Goal: Transaction & Acquisition: Purchase product/service

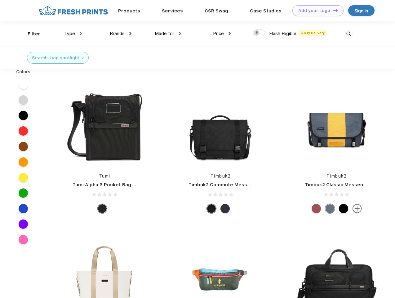
click at [316, 11] on link "Add your Logo Design Tool" at bounding box center [318, 10] width 51 height 11
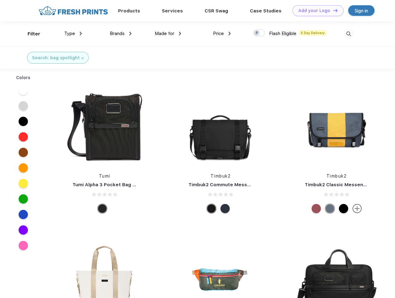
click at [0, 0] on div "Design Tool" at bounding box center [0, 0] width 0 height 0
click at [333, 10] on link "Add your Logo Design Tool" at bounding box center [318, 10] width 51 height 11
click at [30, 34] on div "Filter" at bounding box center [34, 33] width 13 height 7
click at [73, 34] on span "Type" at bounding box center [69, 34] width 11 height 6
click at [121, 34] on span "Brands" at bounding box center [117, 34] width 15 height 6
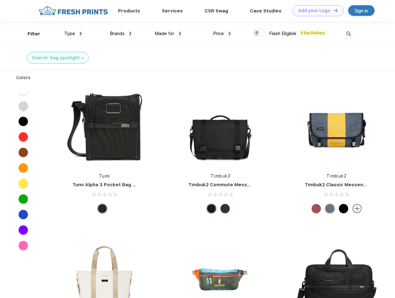
click at [168, 34] on span "Made for" at bounding box center [165, 34] width 20 height 6
click at [222, 34] on span "Price" at bounding box center [218, 34] width 11 height 6
click at [259, 33] on div at bounding box center [259, 32] width 12 height 7
click at [257, 33] on input "checkbox" at bounding box center [255, 31] width 4 height 4
click at [349, 34] on img at bounding box center [349, 34] width 10 height 10
